Goal: Find contact information: Find contact information

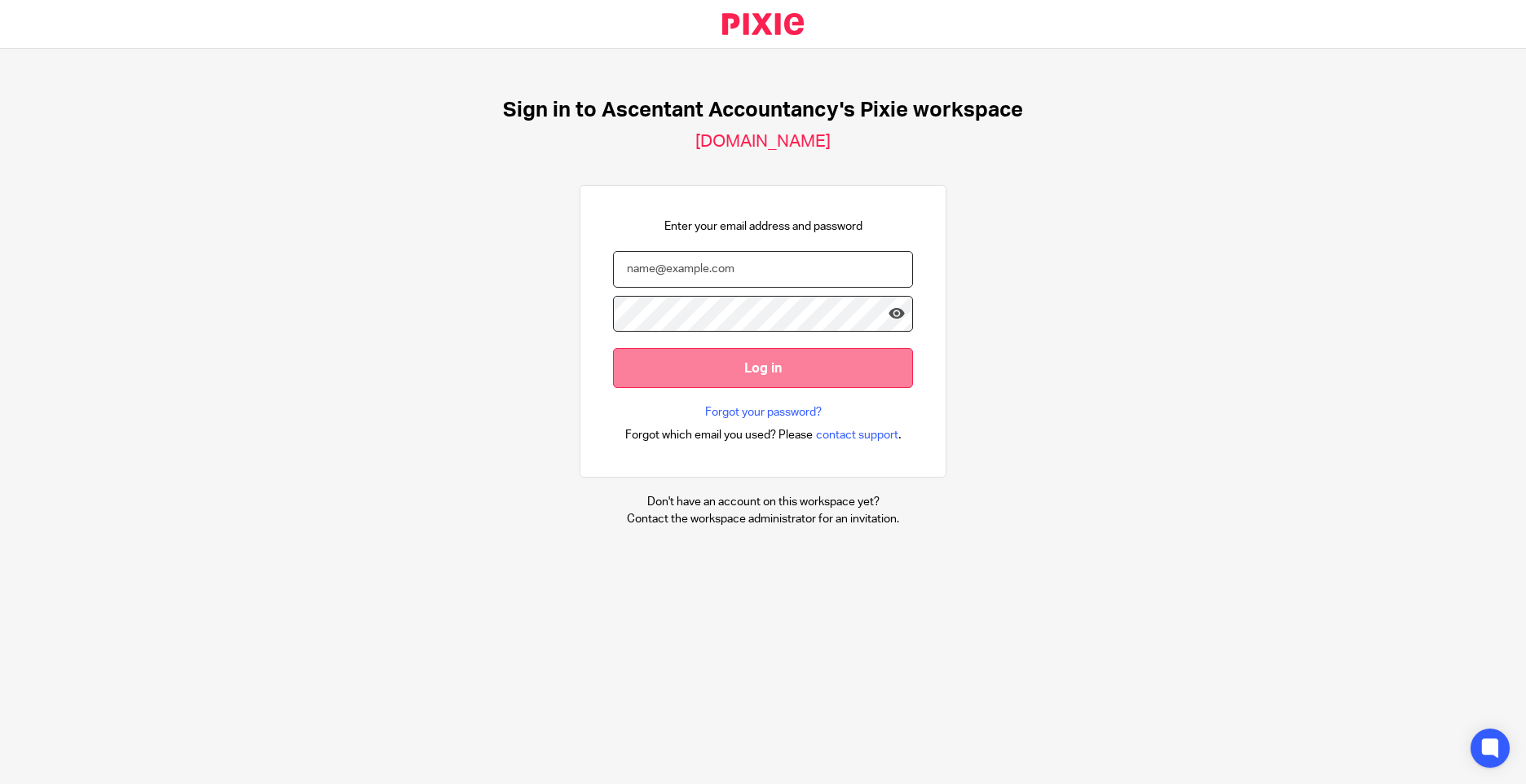
type input "[PERSON_NAME][EMAIL_ADDRESS][PERSON_NAME][DOMAIN_NAME]"
click at [709, 364] on input "Log in" at bounding box center [763, 368] width 300 height 40
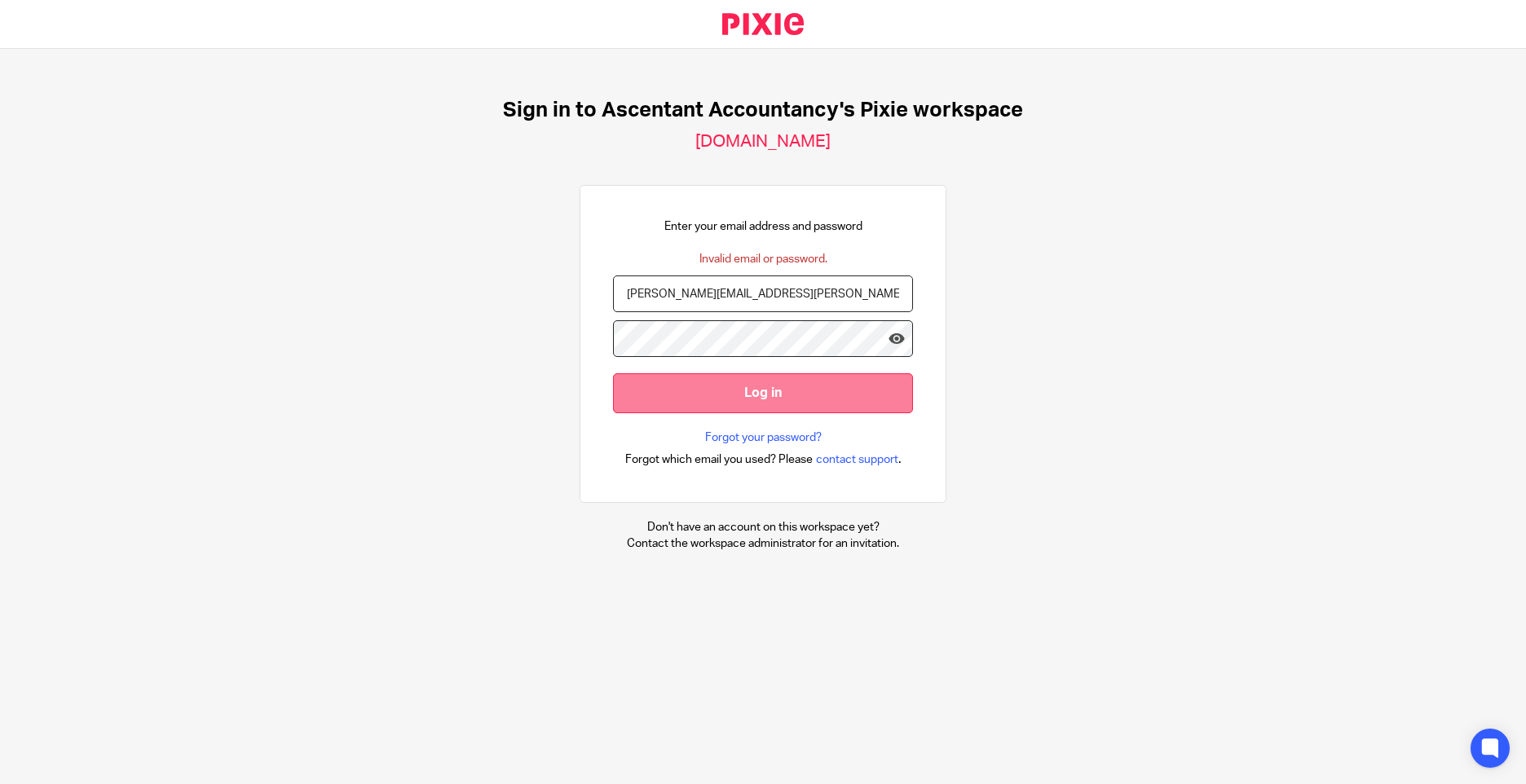
click at [689, 387] on input "Log in" at bounding box center [763, 393] width 300 height 40
click at [326, 254] on div "Sign in to Ascentant Accountancy's Pixie workspace ascentant-accountancy.usepix…" at bounding box center [763, 325] width 1526 height 552
click at [581, 326] on div "Enter your email address and password Invalid email or password. Joshua.Harriso…" at bounding box center [763, 344] width 367 height 318
click at [613, 373] on input "Log in" at bounding box center [763, 393] width 300 height 40
click at [566, 325] on div "Sign in to Ascentant Accountancy's Pixie workspace [DOMAIN_NAME] Enter your ema…" at bounding box center [763, 325] width 1526 height 552
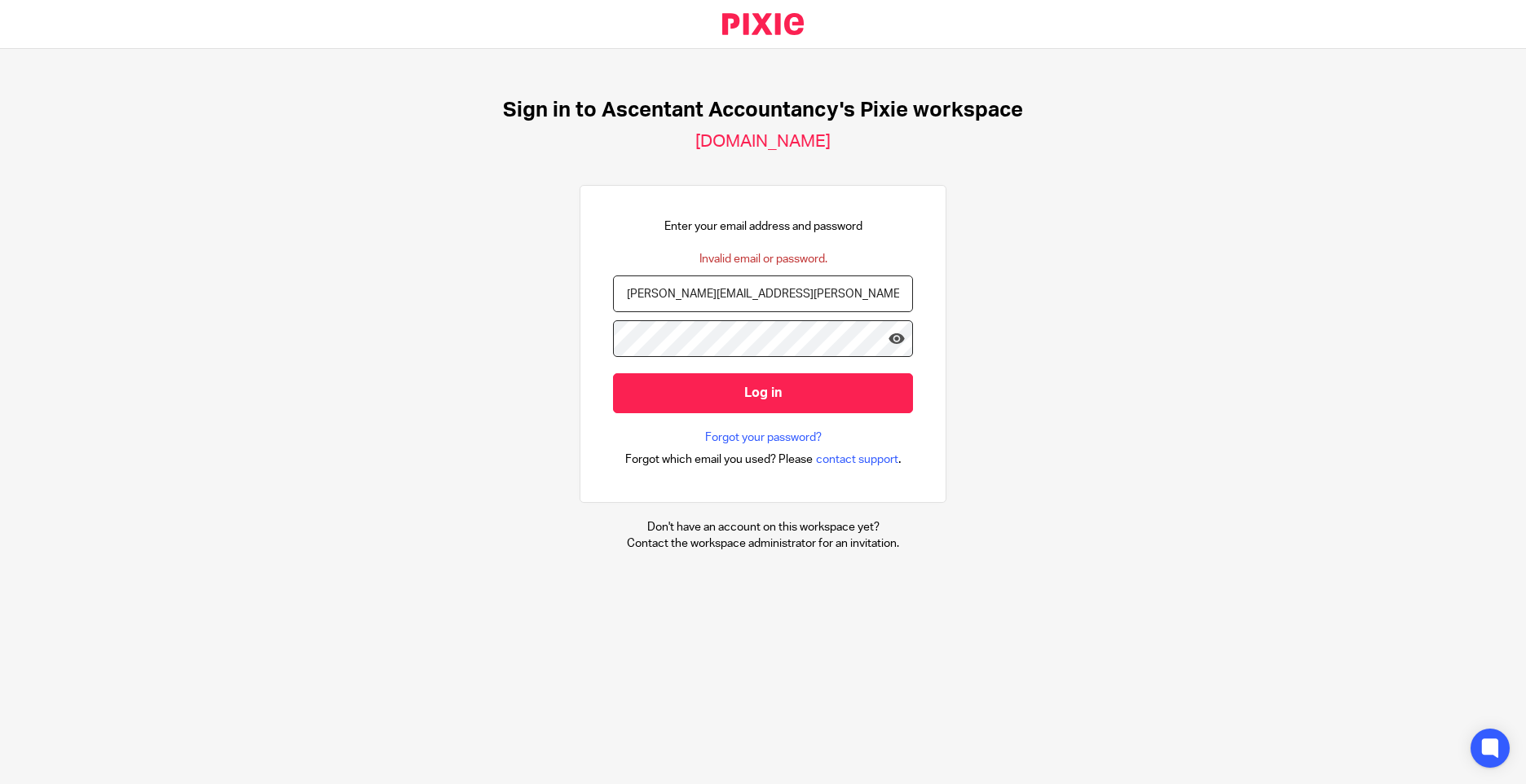
click at [613, 373] on input "Log in" at bounding box center [763, 393] width 300 height 40
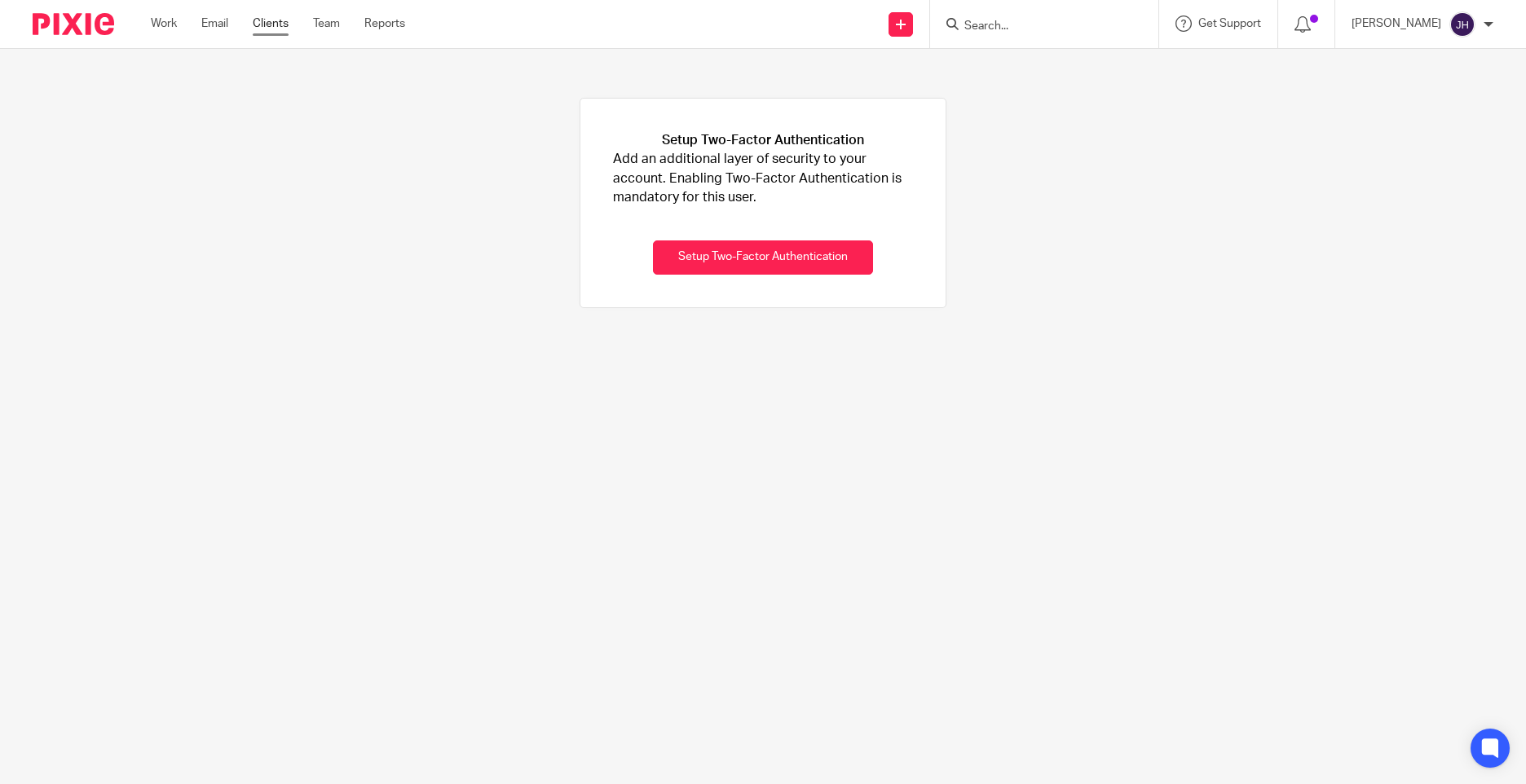
click at [275, 25] on link "Clients" at bounding box center [270, 24] width 36 height 16
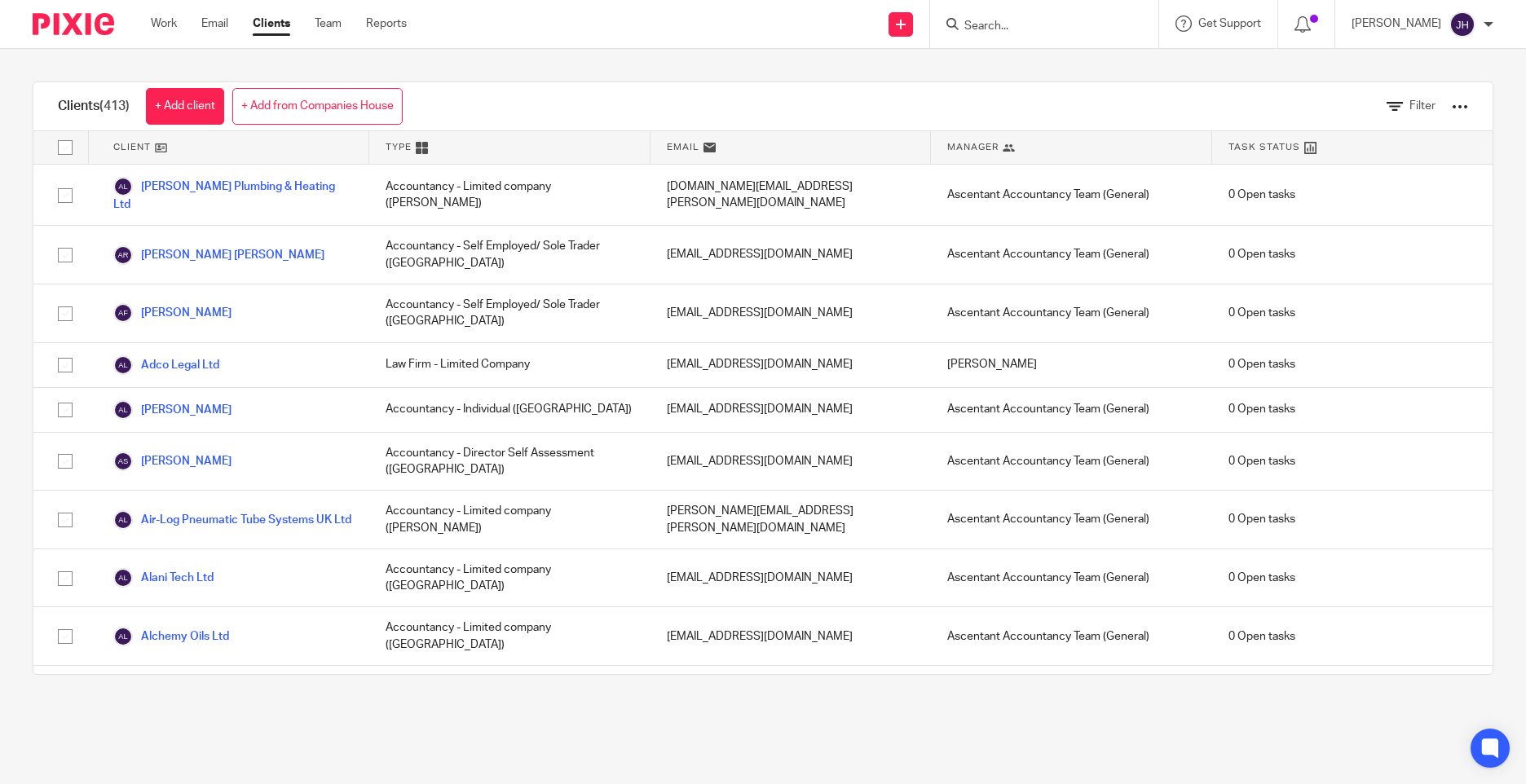
click at [1054, 25] on input "Search" at bounding box center [1035, 26] width 147 height 15
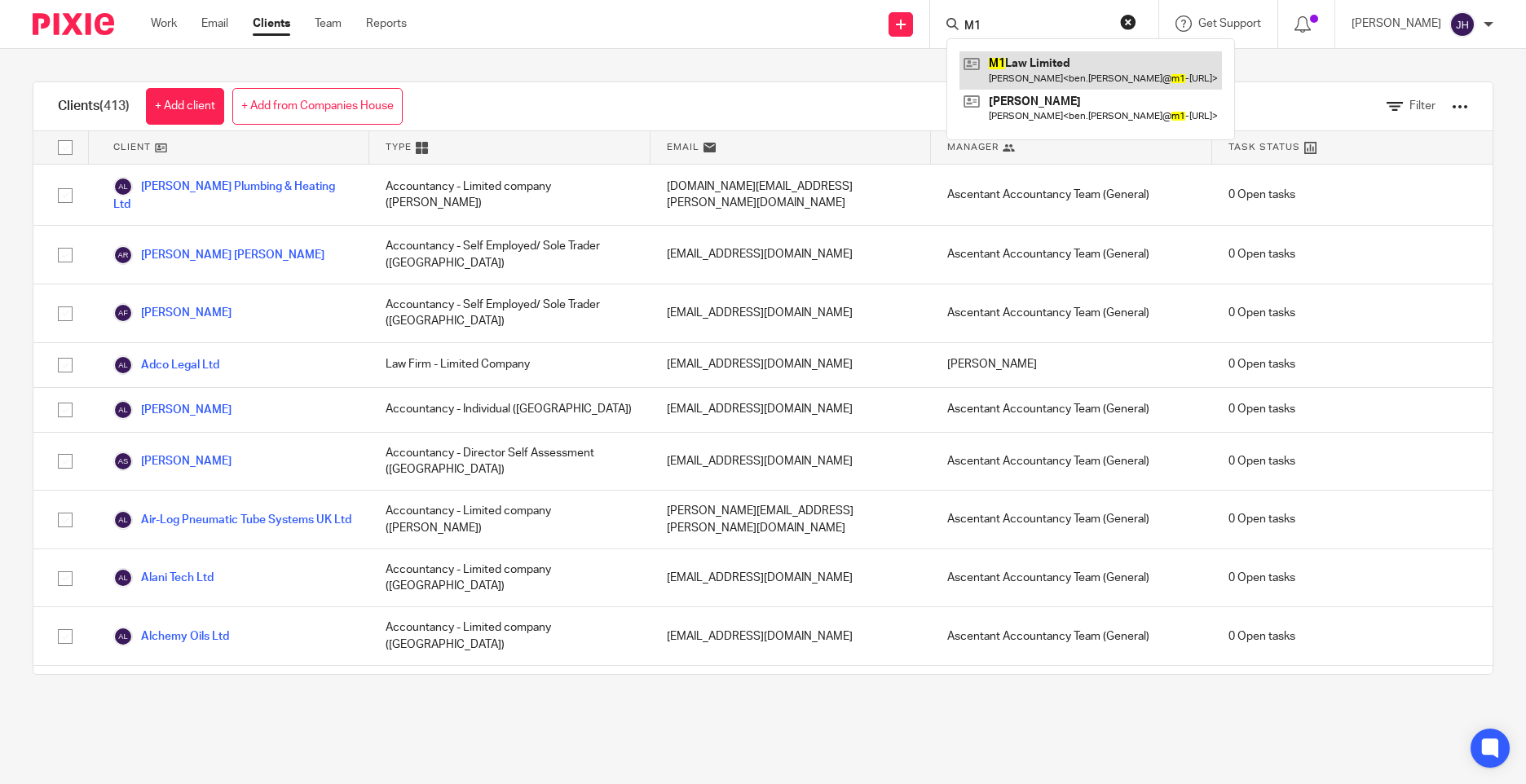
type input "M1"
click at [1046, 67] on link at bounding box center [1091, 69] width 263 height 37
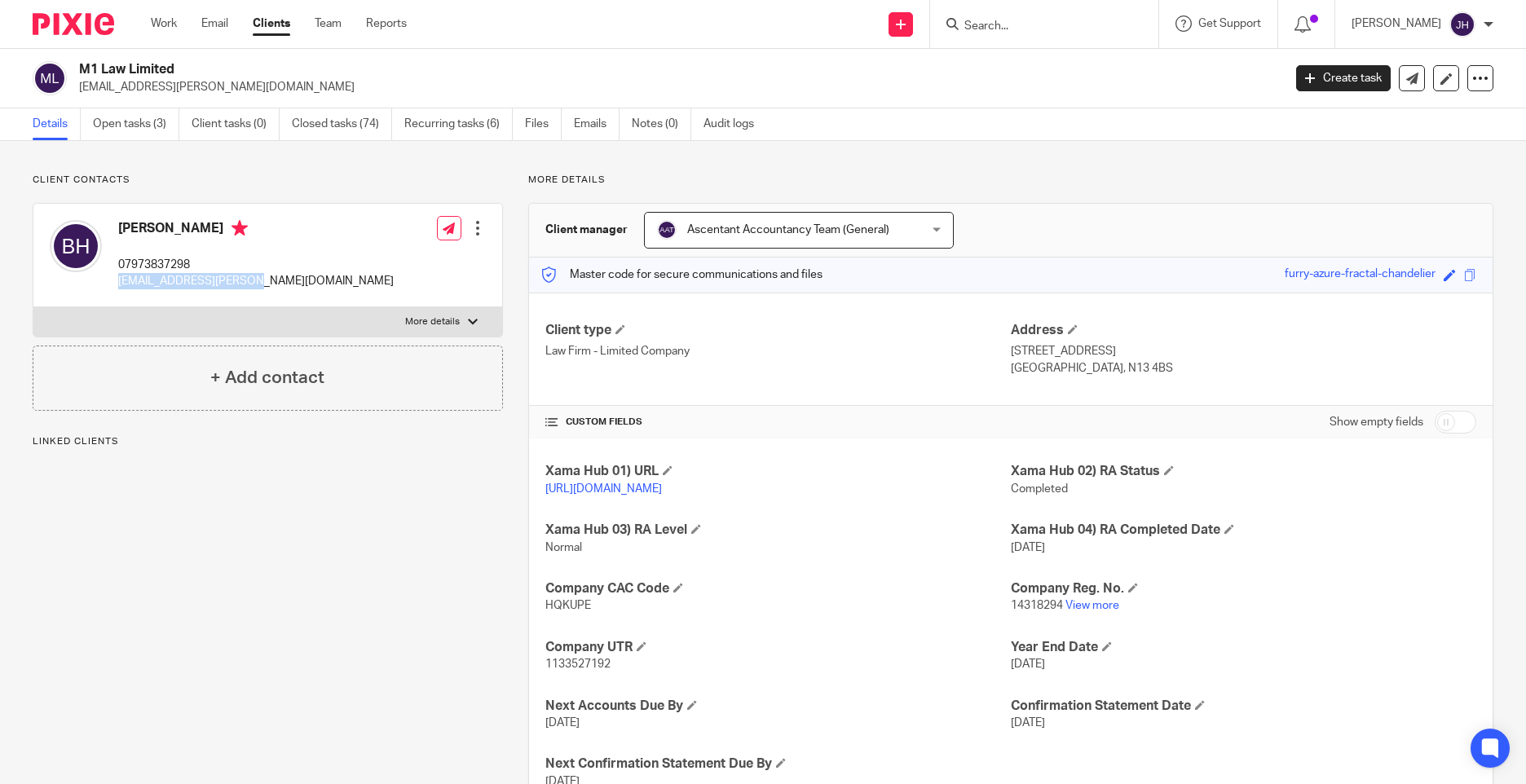
drag, startPoint x: 254, startPoint y: 280, endPoint x: 120, endPoint y: 279, distance: 134.0
click at [120, 279] on p "[EMAIL_ADDRESS][PERSON_NAME][DOMAIN_NAME]" at bounding box center [256, 281] width 275 height 16
copy p "[EMAIL_ADDRESS][PERSON_NAME][DOMAIN_NAME]"
